Goal: Information Seeking & Learning: Learn about a topic

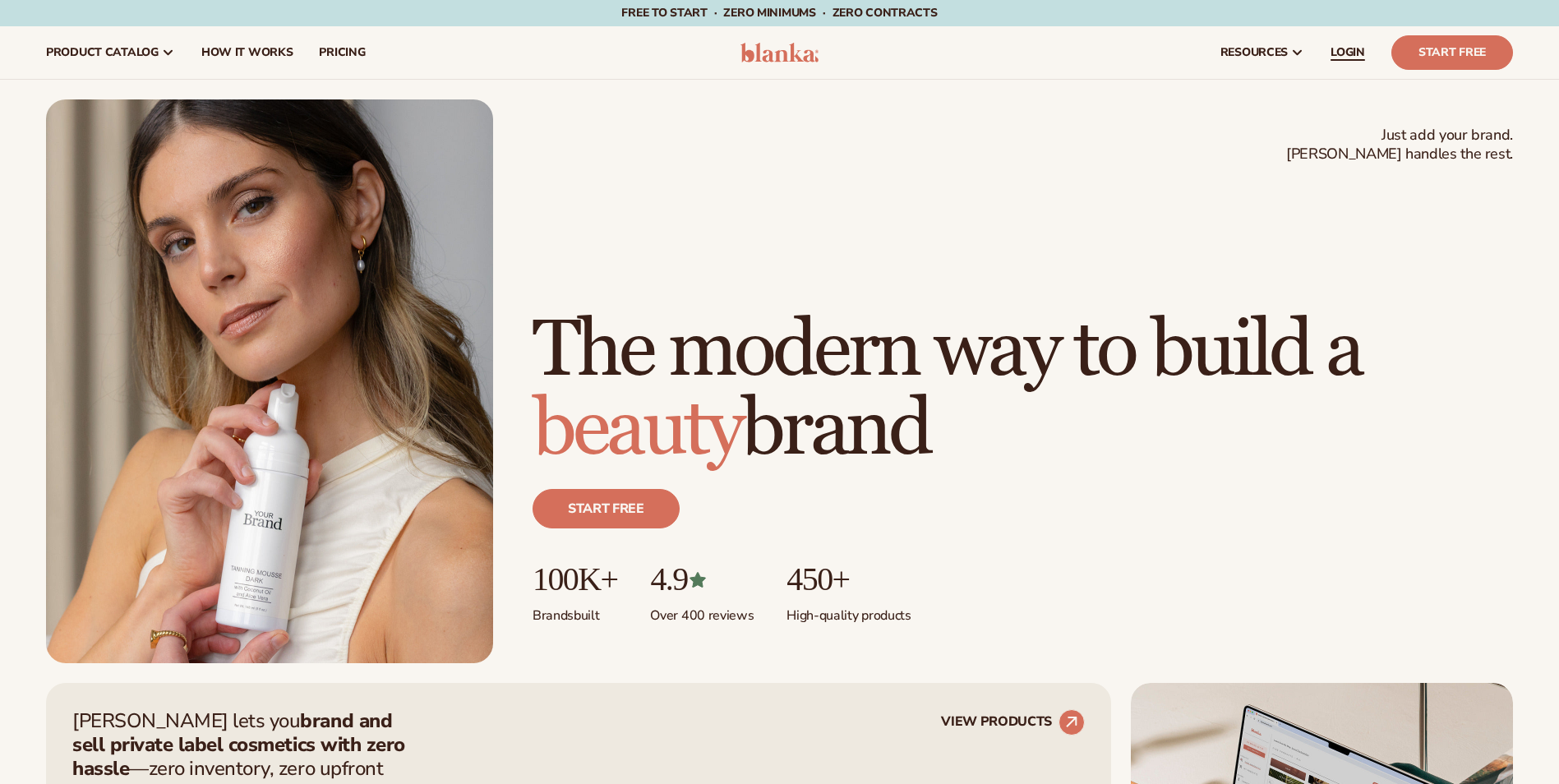
click at [1354, 46] on span "LOGIN" at bounding box center [1347, 52] width 34 height 13
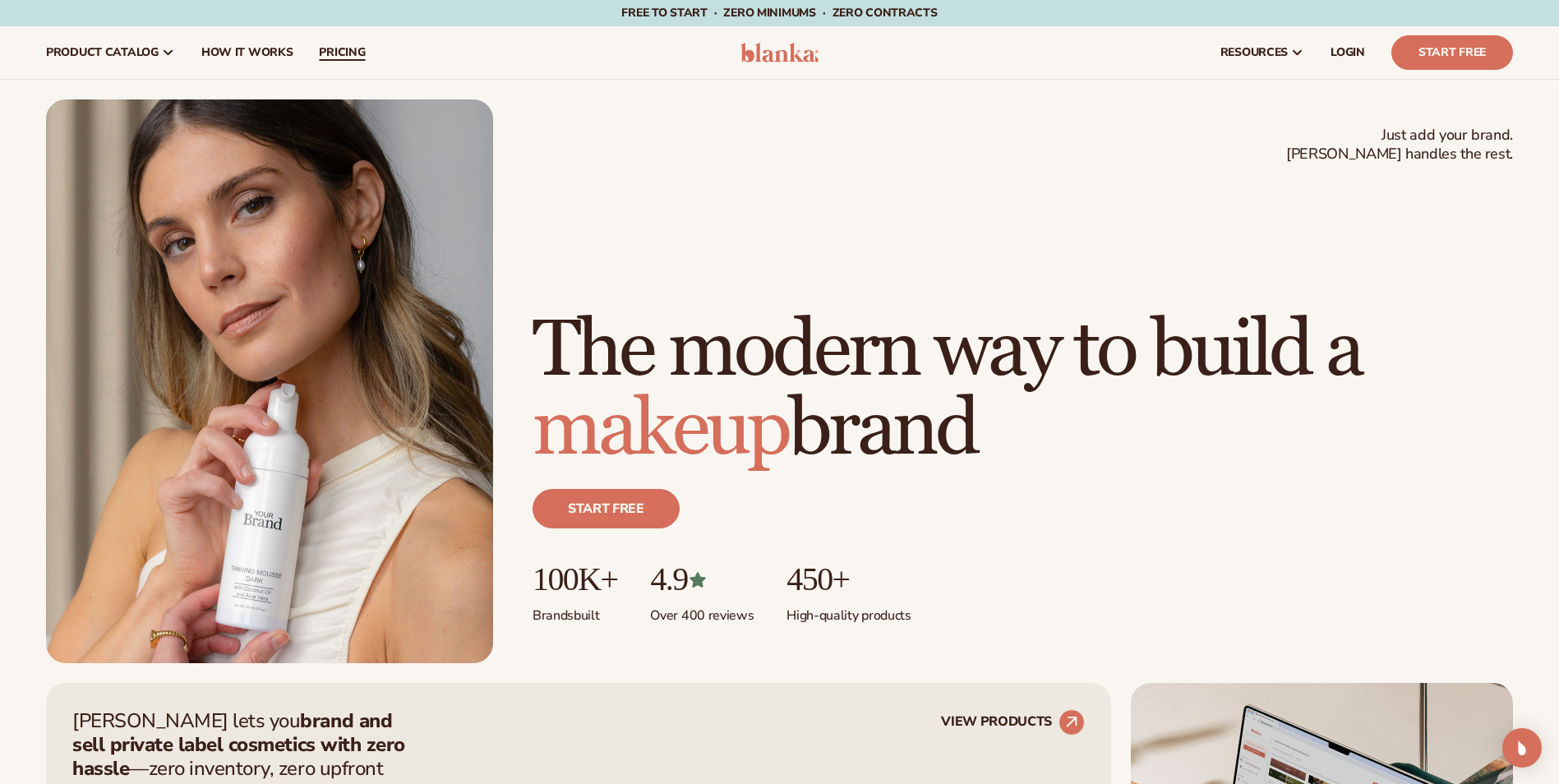
click at [319, 53] on span "pricing" at bounding box center [341, 52] width 46 height 13
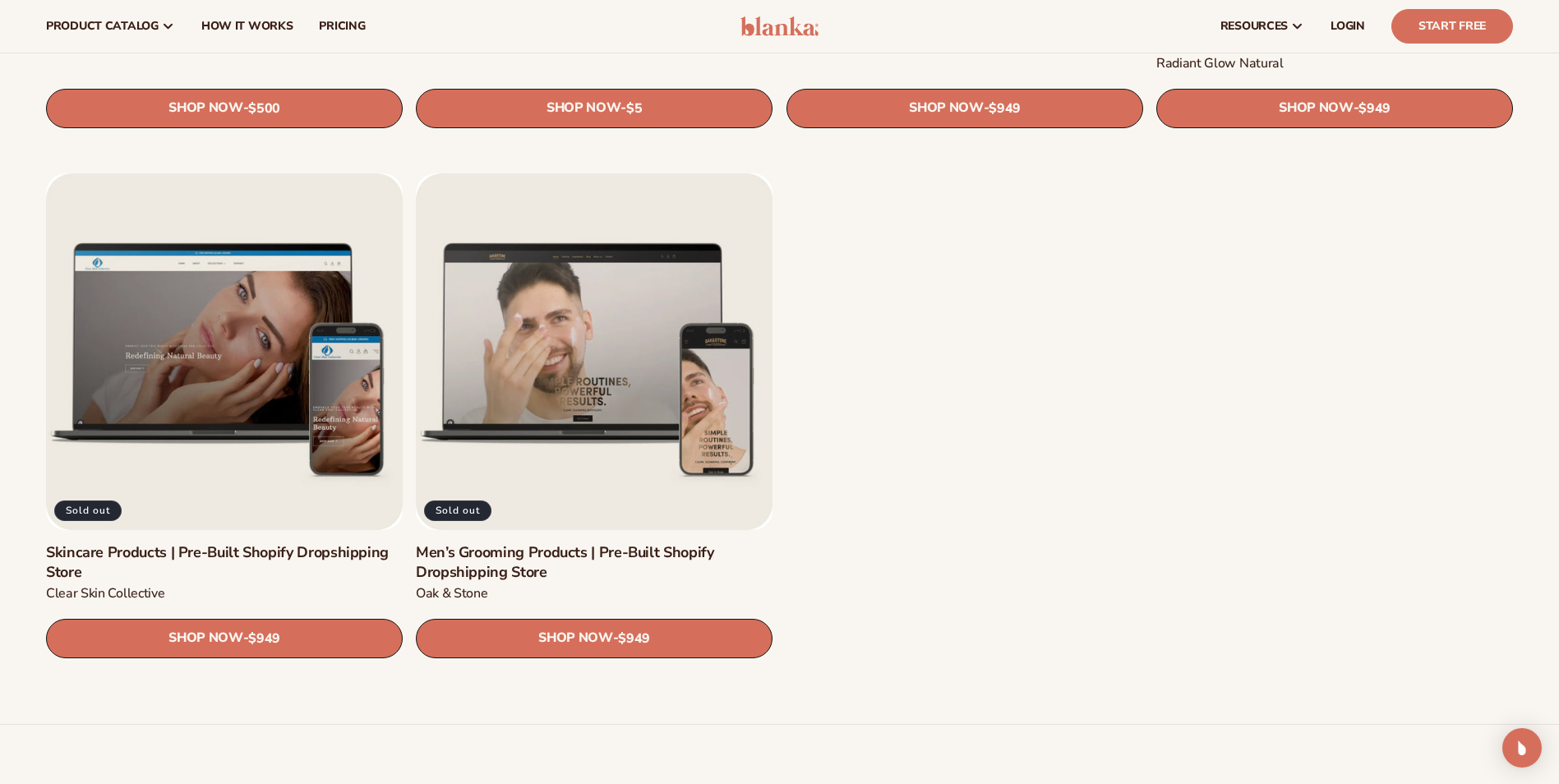
scroll to position [2136, 0]
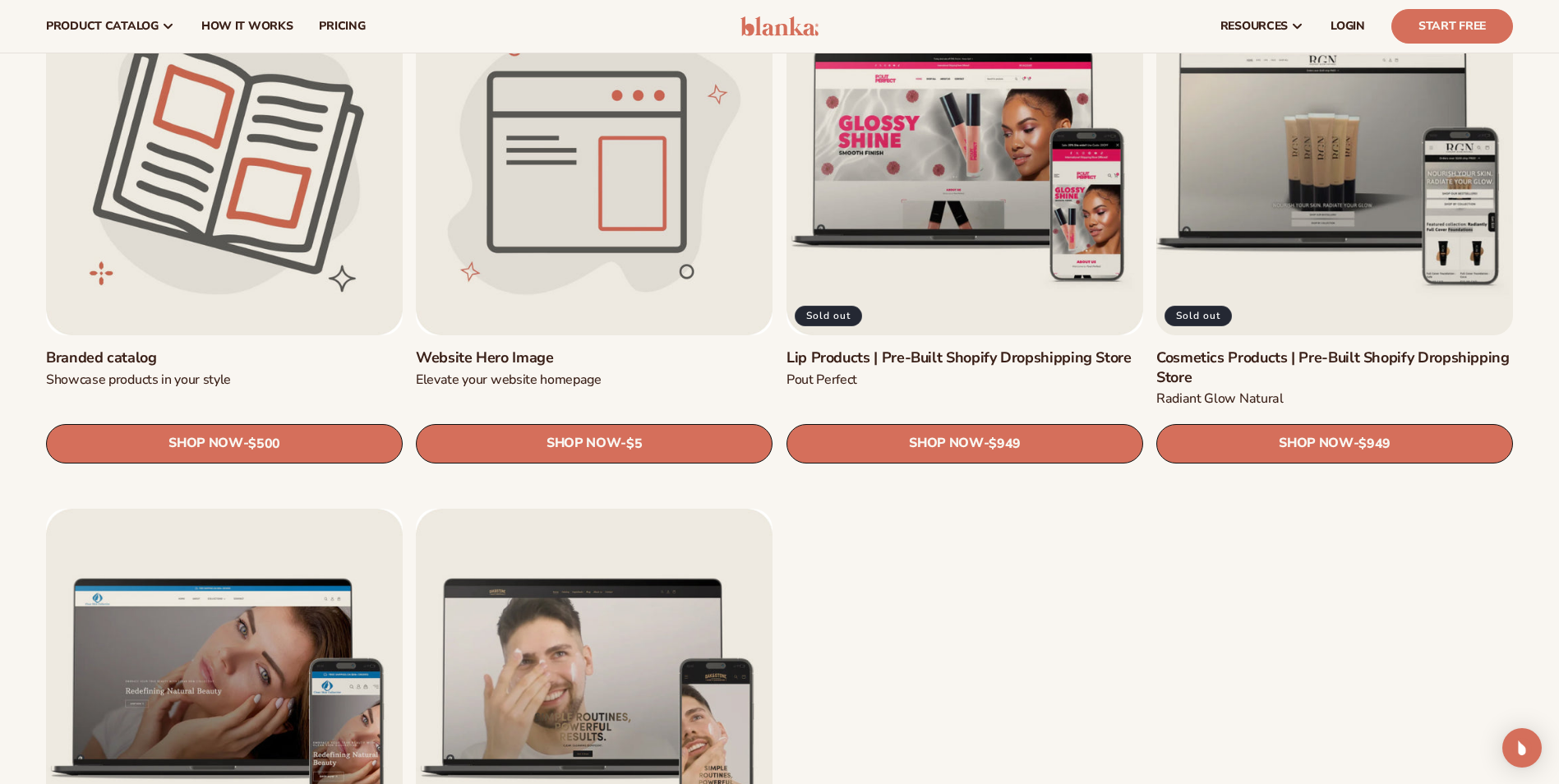
click at [1318, 356] on link "Cosmetics Products | Pre-Built Shopify Dropshipping Store" at bounding box center [1334, 367] width 357 height 38
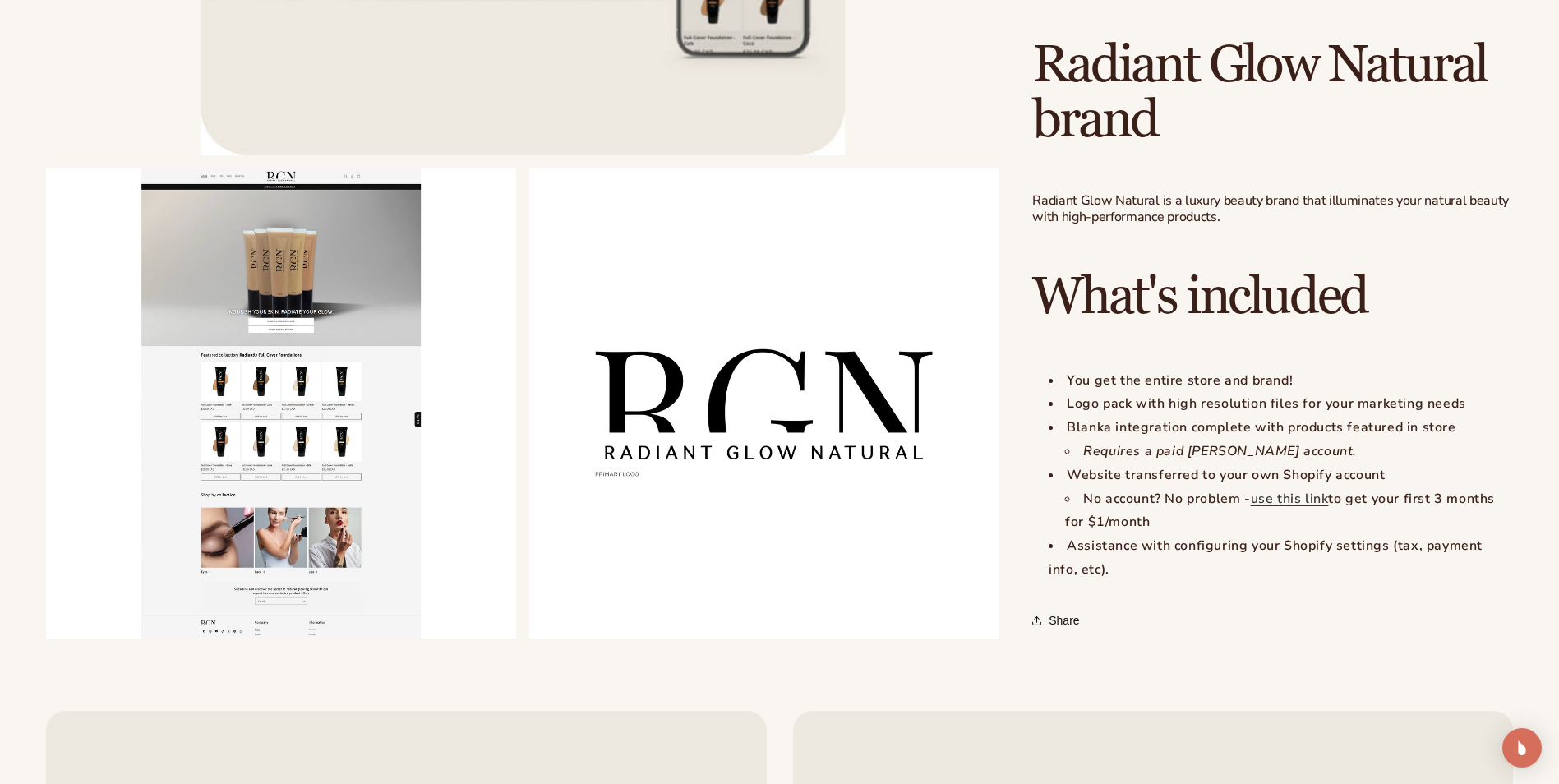
scroll to position [1232, 0]
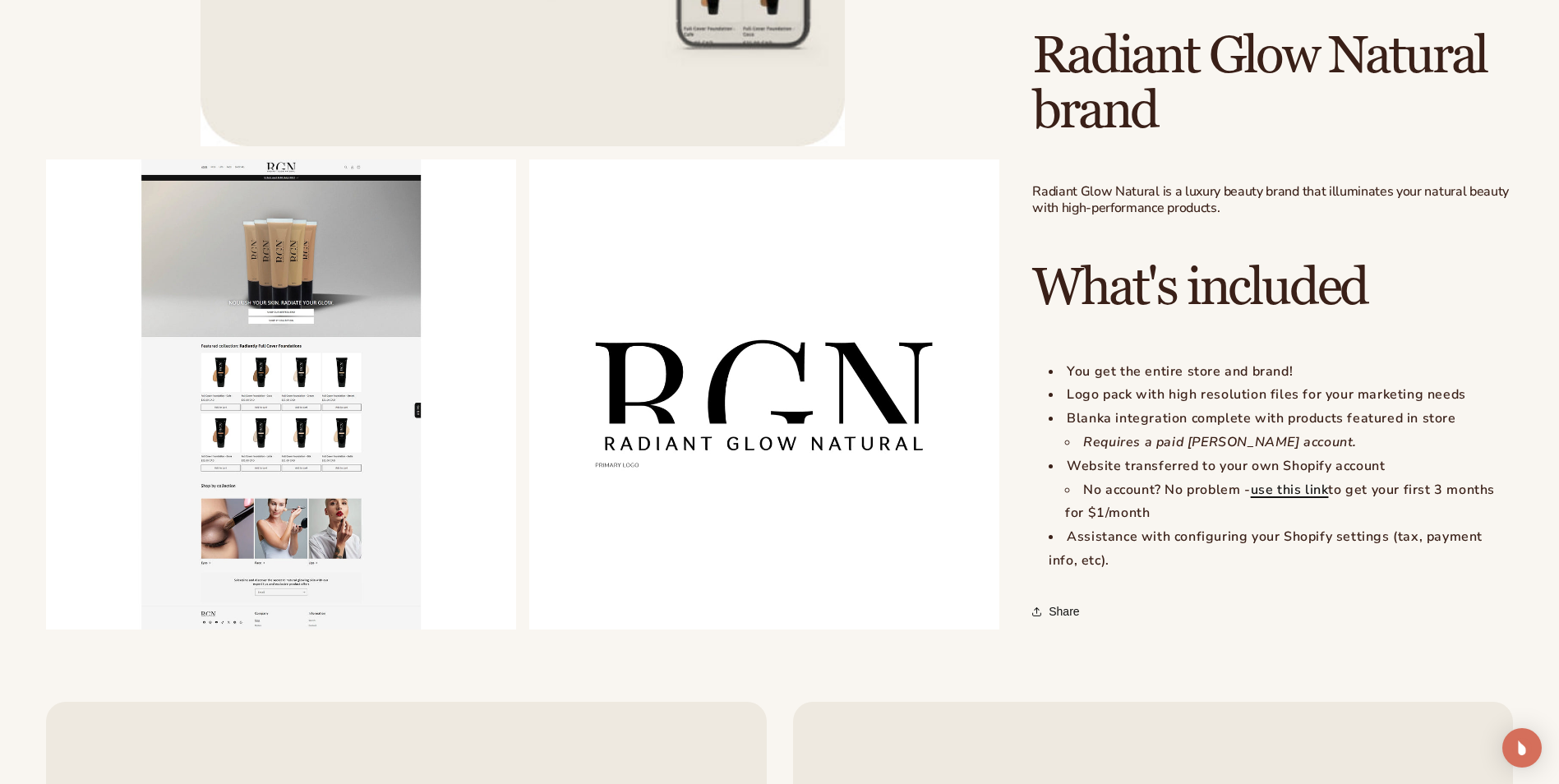
click at [1282, 499] on link "use this link" at bounding box center [1290, 490] width 78 height 18
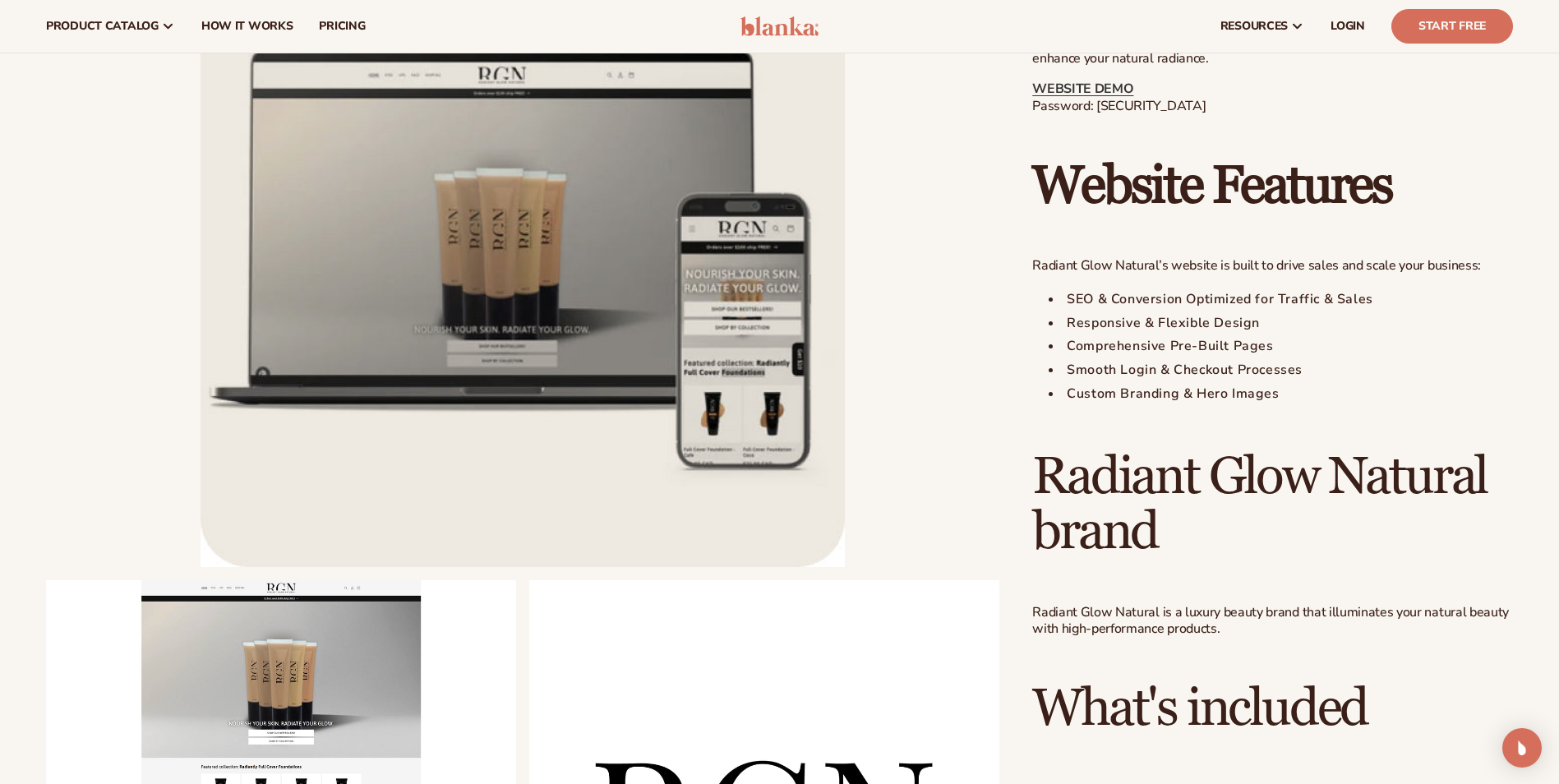
scroll to position [739, 0]
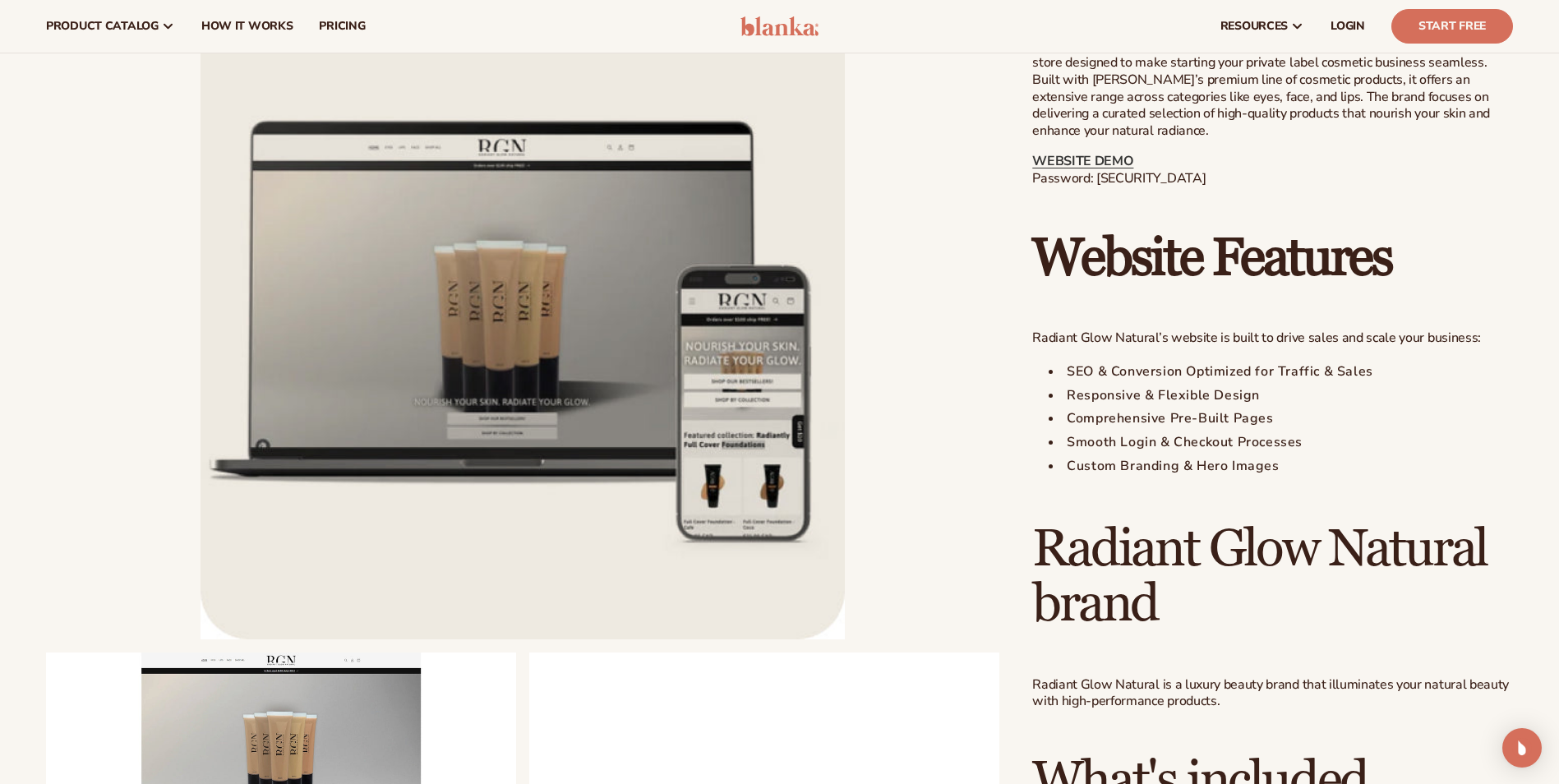
drag, startPoint x: 1199, startPoint y: 190, endPoint x: 1094, endPoint y: 186, distance: 105.1
click at [1094, 186] on p "WEBSITE DEMO Password: blanka-cosmetics" at bounding box center [1272, 169] width 481 height 34
copy p "blanka-cosmetics"
